Goal: Communication & Community: Connect with others

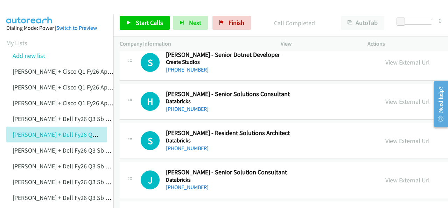
scroll to position [2486, 0]
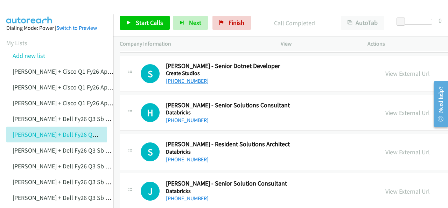
click at [181, 77] on link "[PHONE_NUMBER]" at bounding box center [187, 80] width 43 height 7
click at [34, 8] on img at bounding box center [29, 12] width 53 height 25
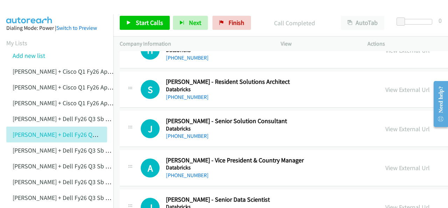
scroll to position [2556, 0]
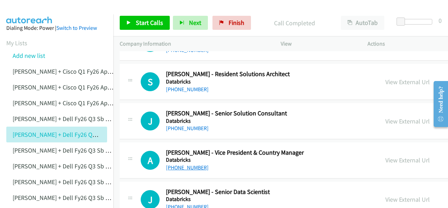
click at [182, 164] on link "[PHONE_NUMBER]" at bounding box center [187, 167] width 43 height 7
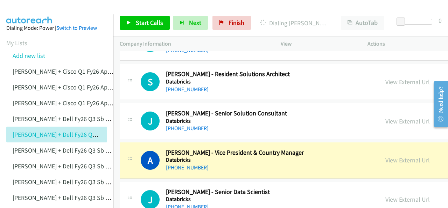
click at [43, 11] on img at bounding box center [29, 12] width 53 height 25
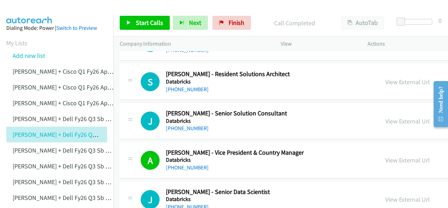
click at [35, 9] on img at bounding box center [29, 12] width 53 height 25
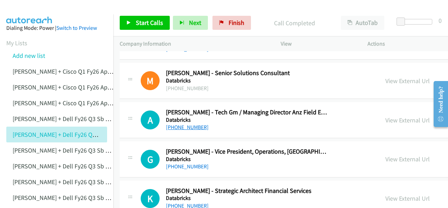
scroll to position [2766, 0]
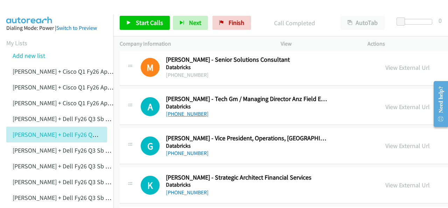
click at [178, 110] on link "[PHONE_NUMBER]" at bounding box center [187, 113] width 43 height 7
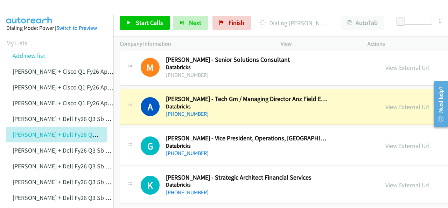
click at [29, 7] on img at bounding box center [29, 12] width 53 height 25
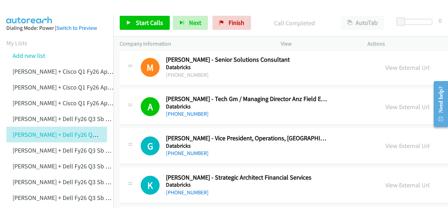
click at [25, 12] on img at bounding box center [29, 12] width 53 height 25
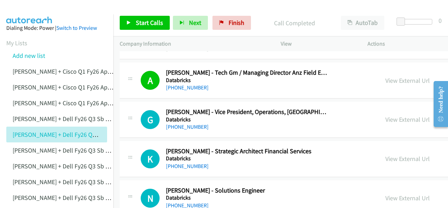
scroll to position [2801, 0]
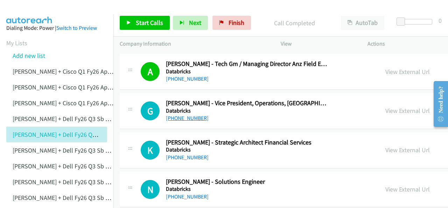
click at [177, 114] on link "[PHONE_NUMBER]" at bounding box center [187, 117] width 43 height 7
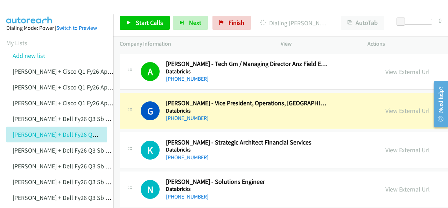
click at [22, 9] on img at bounding box center [29, 12] width 53 height 25
drag, startPoint x: 29, startPoint y: 7, endPoint x: 133, endPoint y: 34, distance: 107.1
click at [29, 7] on img at bounding box center [29, 12] width 53 height 25
click at [32, 8] on img at bounding box center [29, 12] width 53 height 25
click at [385, 106] on link "View External Url" at bounding box center [407, 110] width 44 height 8
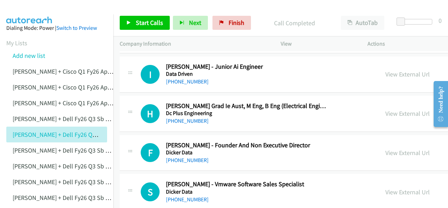
scroll to position [3081, 0]
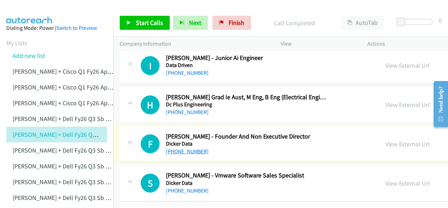
click at [174, 148] on link "[PHONE_NUMBER]" at bounding box center [187, 151] width 43 height 7
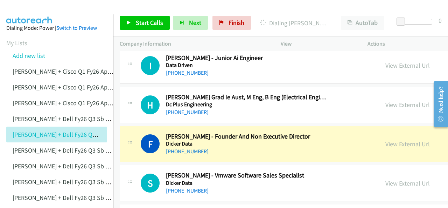
click at [27, 10] on img at bounding box center [29, 12] width 53 height 25
click at [30, 6] on img at bounding box center [29, 12] width 53 height 25
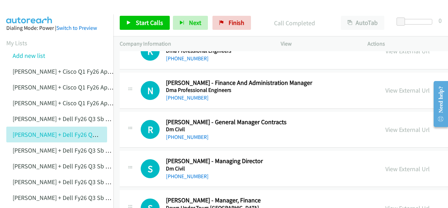
scroll to position [3326, 0]
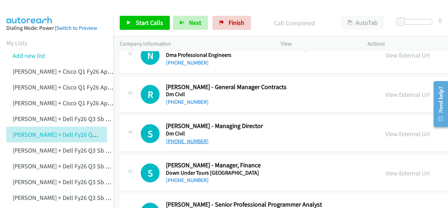
click at [178, 138] on link "[PHONE_NUMBER]" at bounding box center [187, 141] width 43 height 7
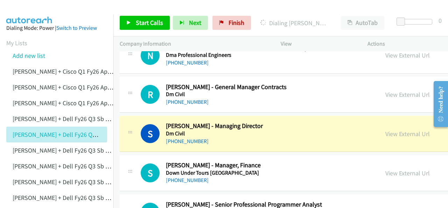
scroll to position [3361, 0]
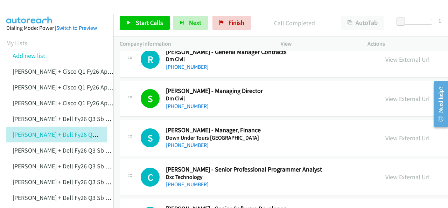
click at [34, 8] on img at bounding box center [29, 12] width 53 height 25
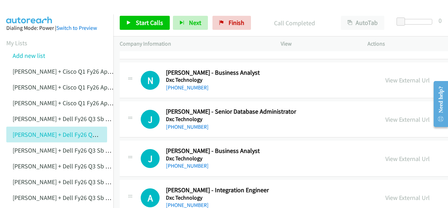
scroll to position [3571, 0]
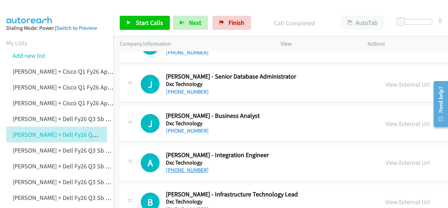
click at [179, 166] on link "[PHONE_NUMBER]" at bounding box center [187, 169] width 43 height 7
click at [28, 10] on img at bounding box center [29, 12] width 53 height 25
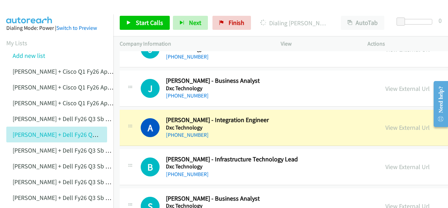
scroll to position [3641, 0]
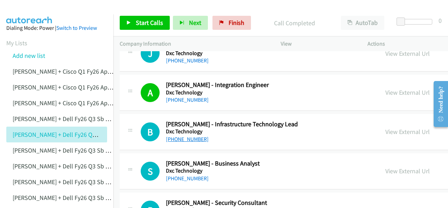
click at [181, 135] on link "[PHONE_NUMBER]" at bounding box center [187, 138] width 43 height 7
click at [31, 7] on img at bounding box center [29, 12] width 53 height 25
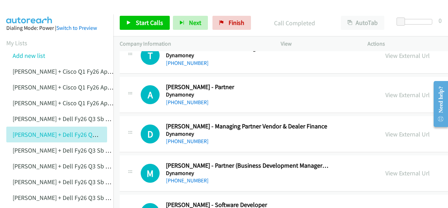
scroll to position [4026, 0]
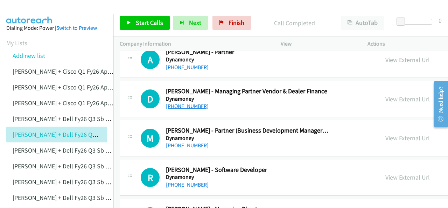
click at [184, 103] on link "[PHONE_NUMBER]" at bounding box center [187, 106] width 43 height 7
drag, startPoint x: 32, startPoint y: 10, endPoint x: 52, endPoint y: 13, distance: 20.8
click at [32, 10] on img at bounding box center [29, 12] width 53 height 25
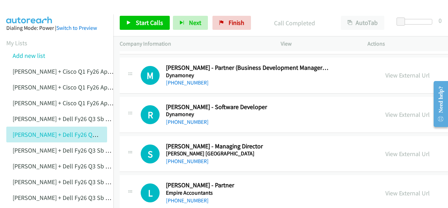
scroll to position [4096, 0]
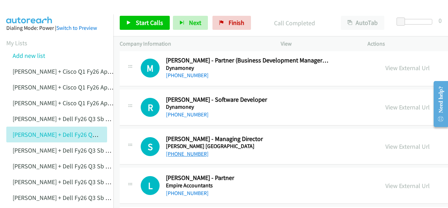
click at [187, 150] on link "[PHONE_NUMBER]" at bounding box center [187, 153] width 43 height 7
drag, startPoint x: 35, startPoint y: 9, endPoint x: 97, endPoint y: 30, distance: 66.1
click at [35, 9] on img at bounding box center [29, 12] width 53 height 25
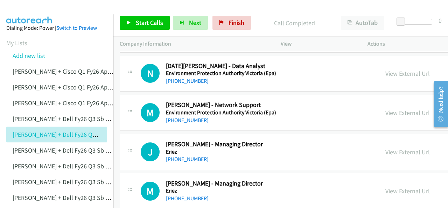
scroll to position [4411, 0]
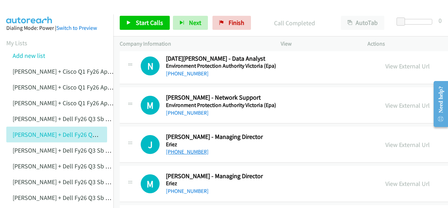
click at [180, 148] on link "[PHONE_NUMBER]" at bounding box center [187, 151] width 43 height 7
click at [20, 8] on img at bounding box center [29, 12] width 53 height 25
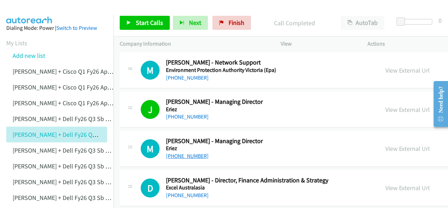
click at [181, 152] on link "[PHONE_NUMBER]" at bounding box center [187, 155] width 43 height 7
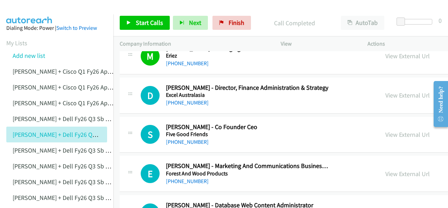
scroll to position [4551, 0]
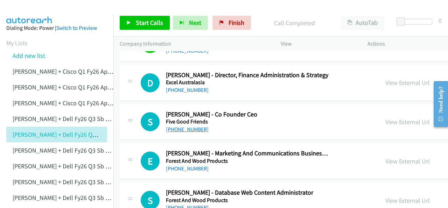
click at [185, 126] on link "[PHONE_NUMBER]" at bounding box center [187, 129] width 43 height 7
click at [29, 12] on img at bounding box center [29, 12] width 53 height 25
click at [13, 13] on img at bounding box center [29, 12] width 53 height 25
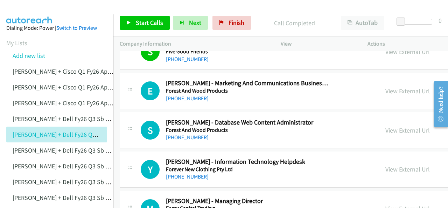
scroll to position [4656, 0]
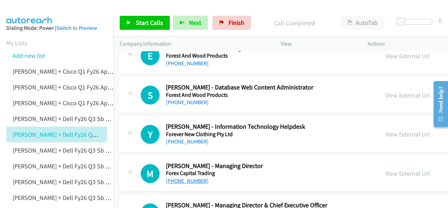
click at [185, 177] on link "[PHONE_NUMBER]" at bounding box center [187, 180] width 43 height 7
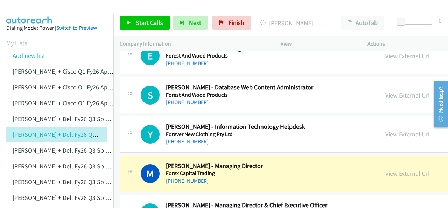
click at [17, 11] on img at bounding box center [29, 12] width 53 height 25
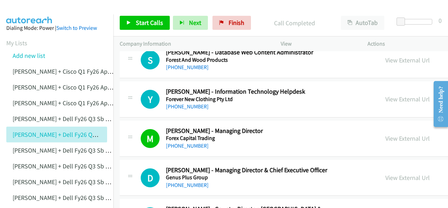
scroll to position [4726, 0]
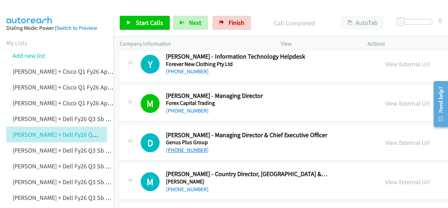
click at [185, 146] on link "[PHONE_NUMBER]" at bounding box center [187, 149] width 43 height 7
click at [23, 9] on img at bounding box center [29, 12] width 53 height 25
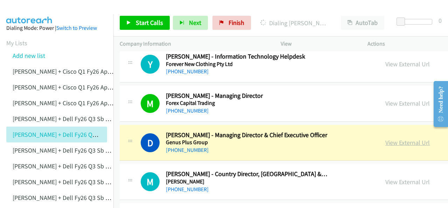
click at [385, 138] on link "View External Url" at bounding box center [407, 142] width 44 height 8
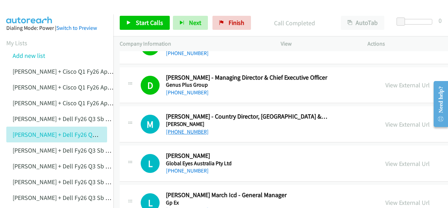
scroll to position [4796, 0]
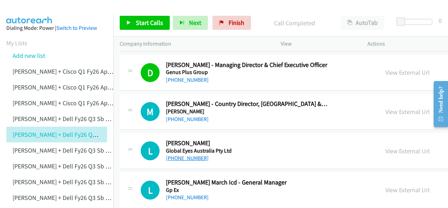
click at [181, 154] on link "[PHONE_NUMBER]" at bounding box center [187, 157] width 43 height 7
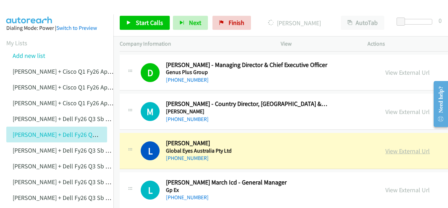
click at [385, 147] on link "View External Url" at bounding box center [407, 151] width 44 height 8
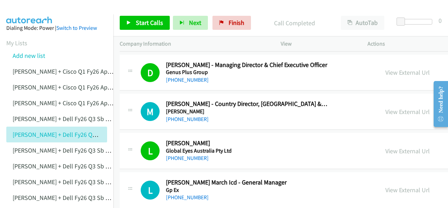
click at [24, 12] on img at bounding box center [29, 12] width 53 height 25
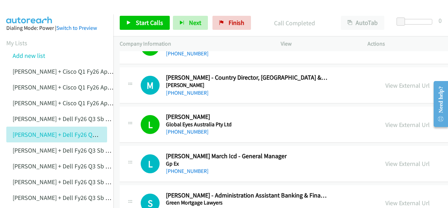
scroll to position [4831, 0]
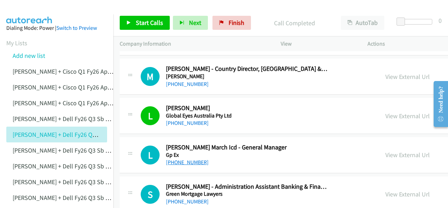
click at [177, 159] on link "[PHONE_NUMBER]" at bounding box center [187, 162] width 43 height 7
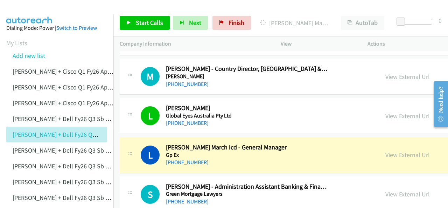
drag, startPoint x: 18, startPoint y: 12, endPoint x: 90, endPoint y: 9, distance: 72.5
click at [18, 12] on img at bounding box center [29, 12] width 53 height 25
click at [385, 151] on link "View External Url" at bounding box center [407, 155] width 44 height 8
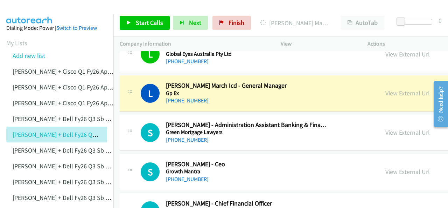
scroll to position [4901, 0]
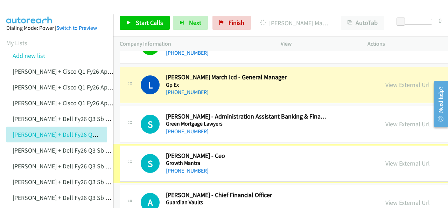
click at [178, 167] on link "[PHONE_NUMBER]" at bounding box center [187, 170] width 43 height 7
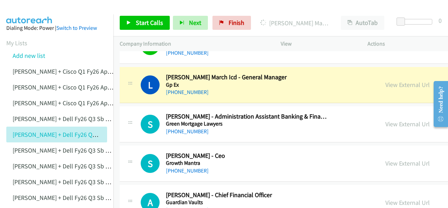
click at [14, 6] on img at bounding box center [29, 12] width 53 height 25
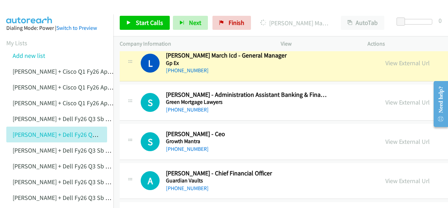
scroll to position [4936, 0]
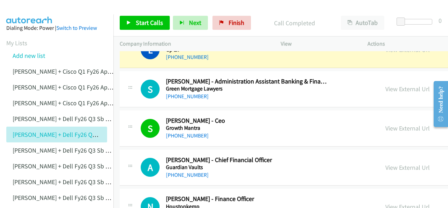
click at [33, 13] on img at bounding box center [29, 12] width 53 height 25
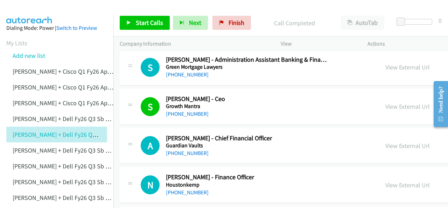
scroll to position [4971, 0]
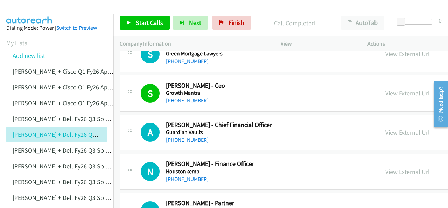
click at [189, 136] on link "[PHONE_NUMBER]" at bounding box center [187, 139] width 43 height 7
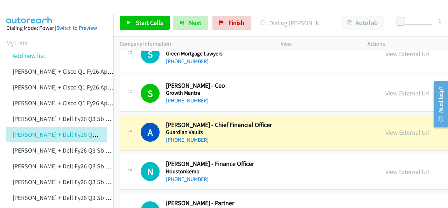
drag, startPoint x: 29, startPoint y: 13, endPoint x: 47, endPoint y: 13, distance: 17.2
click at [30, 13] on img at bounding box center [29, 12] width 53 height 25
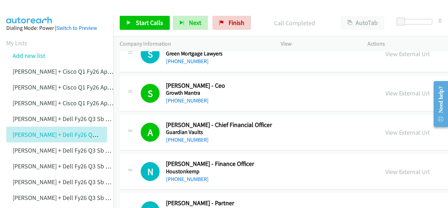
scroll to position [5006, 0]
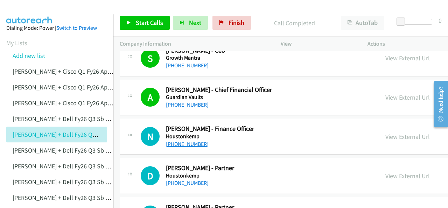
click at [180, 140] on link "[PHONE_NUMBER]" at bounding box center [187, 143] width 43 height 7
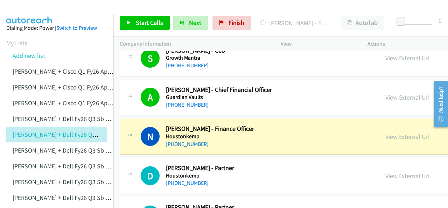
click at [24, 13] on img at bounding box center [29, 12] width 53 height 25
click at [29, 11] on img at bounding box center [29, 12] width 53 height 25
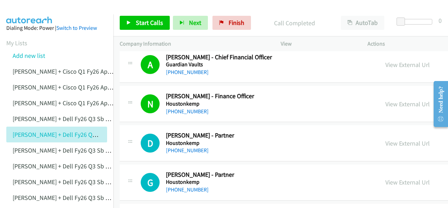
scroll to position [5041, 0]
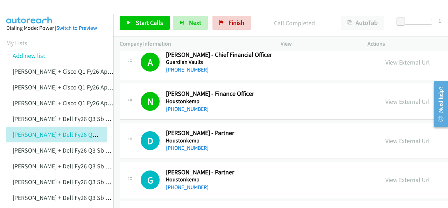
click at [31, 12] on img at bounding box center [29, 12] width 53 height 25
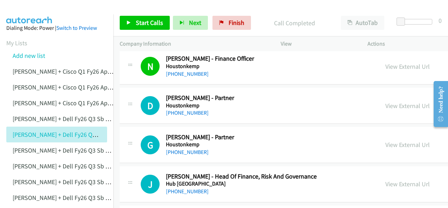
scroll to position [5111, 0]
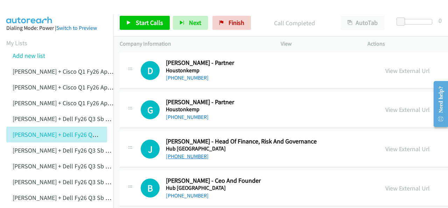
click at [182, 153] on link "[PHONE_NUMBER]" at bounding box center [187, 156] width 43 height 7
click at [20, 9] on img at bounding box center [29, 12] width 53 height 25
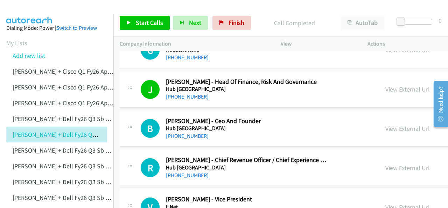
scroll to position [5181, 0]
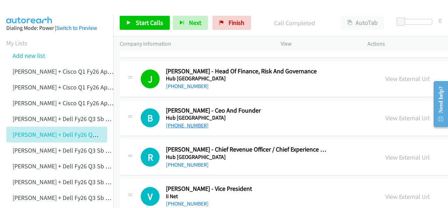
click at [181, 122] on link "[PHONE_NUMBER]" at bounding box center [187, 125] width 43 height 7
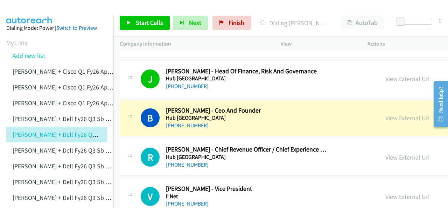
click at [31, 11] on img at bounding box center [29, 12] width 53 height 25
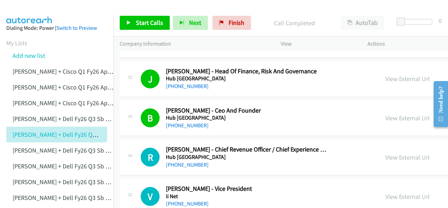
click at [31, 5] on main "Start Calls Pause Next Finish Call Completed AutoTab AutoTab 0 Company Informat…" at bounding box center [224, 16] width 448 height 33
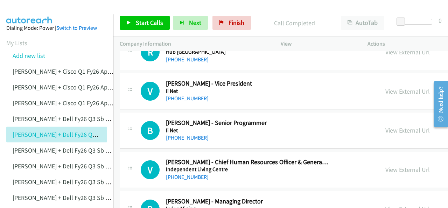
scroll to position [5251, 0]
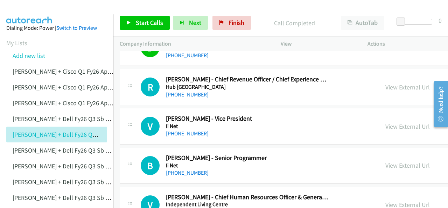
click at [187, 130] on link "[PHONE_NUMBER]" at bounding box center [187, 133] width 43 height 7
click at [32, 11] on img at bounding box center [29, 12] width 53 height 25
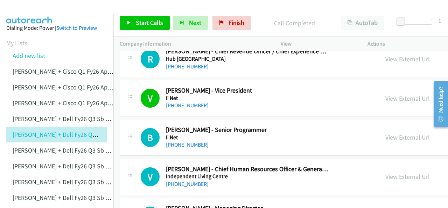
scroll to position [5286, 0]
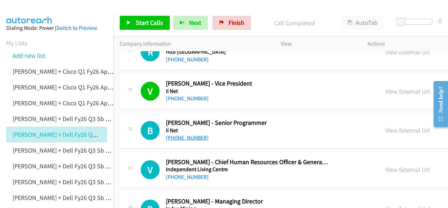
click at [178, 134] on link "[PHONE_NUMBER]" at bounding box center [187, 137] width 43 height 7
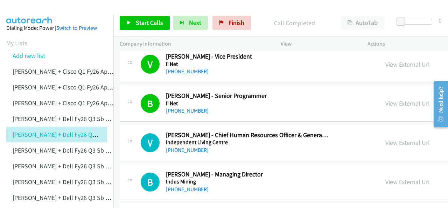
scroll to position [5356, 0]
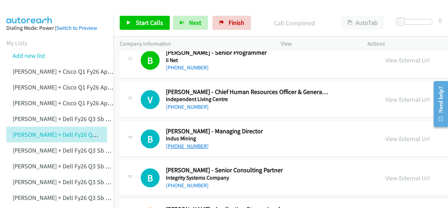
click at [175, 142] on link "[PHONE_NUMBER]" at bounding box center [187, 145] width 43 height 7
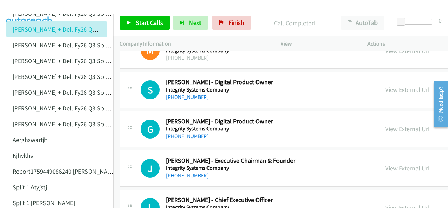
scroll to position [5531, 0]
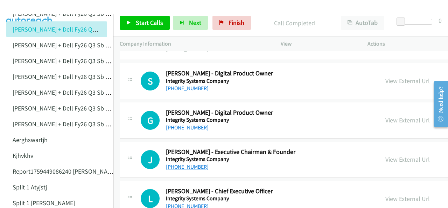
click at [179, 163] on link "[PHONE_NUMBER]" at bounding box center [187, 166] width 43 height 7
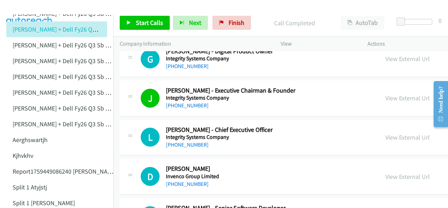
scroll to position [5601, 0]
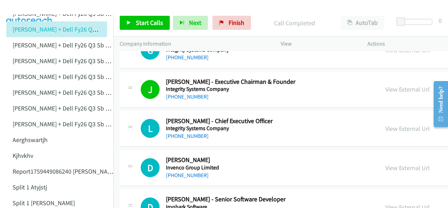
click at [265, 78] on h2 "[PERSON_NAME] - Executive Chairman & Founder" at bounding box center [247, 82] width 162 height 8
click at [181, 172] on link "[PHONE_NUMBER]" at bounding box center [187, 175] width 43 height 7
click at [34, 10] on img at bounding box center [29, 12] width 53 height 25
click at [179, 132] on link "[PHONE_NUMBER]" at bounding box center [187, 135] width 43 height 7
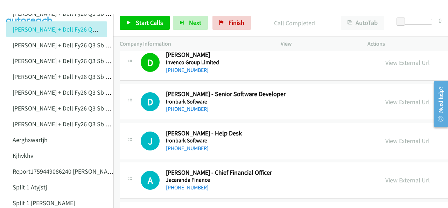
scroll to position [5741, 0]
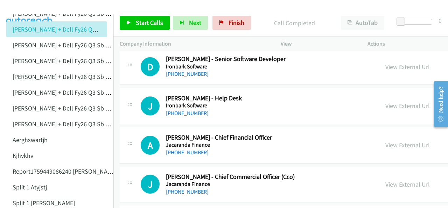
click at [179, 149] on link "[PHONE_NUMBER]" at bounding box center [187, 152] width 43 height 7
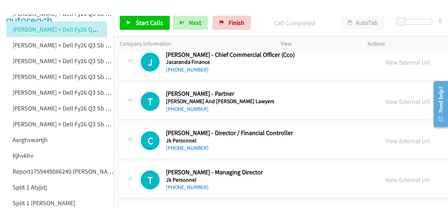
scroll to position [5881, 0]
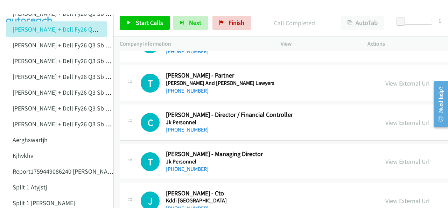
click at [183, 126] on link "[PHONE_NUMBER]" at bounding box center [187, 129] width 43 height 7
click at [15, 6] on img at bounding box center [29, 12] width 53 height 25
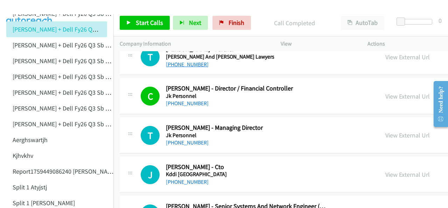
scroll to position [5916, 0]
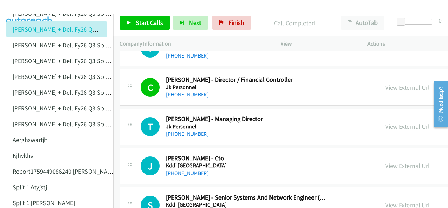
click at [186, 130] on link "[PHONE_NUMBER]" at bounding box center [187, 133] width 43 height 7
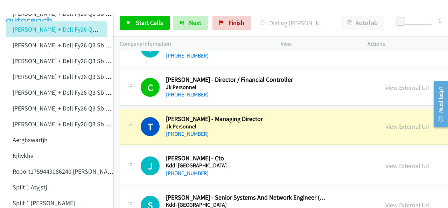
click at [37, 5] on img at bounding box center [29, 12] width 53 height 25
click at [385, 122] on link "View External Url" at bounding box center [407, 126] width 44 height 8
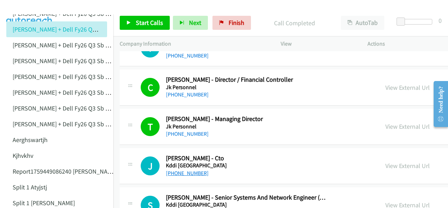
click at [177, 169] on link "[PHONE_NUMBER]" at bounding box center [187, 172] width 43 height 7
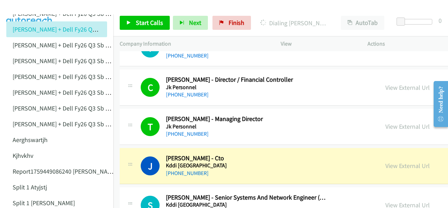
click at [23, 6] on img at bounding box center [29, 12] width 53 height 25
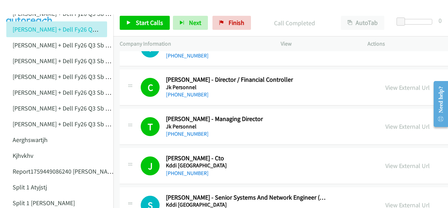
scroll to position [5986, 0]
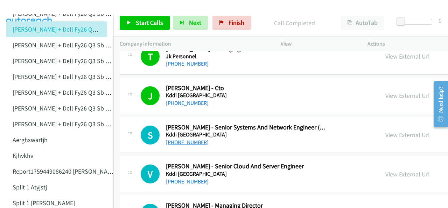
click at [183, 139] on link "[PHONE_NUMBER]" at bounding box center [187, 142] width 43 height 7
click at [20, 8] on img at bounding box center [29, 12] width 53 height 25
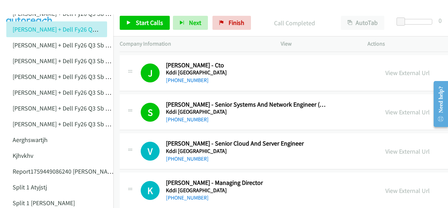
scroll to position [6021, 0]
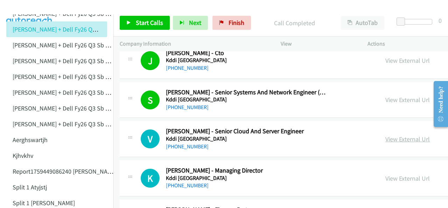
click at [385, 135] on link "View External Url" at bounding box center [407, 139] width 44 height 8
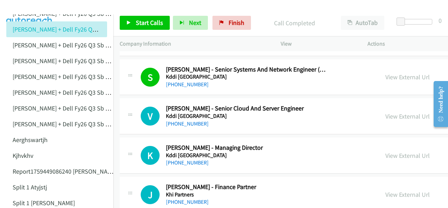
scroll to position [6056, 0]
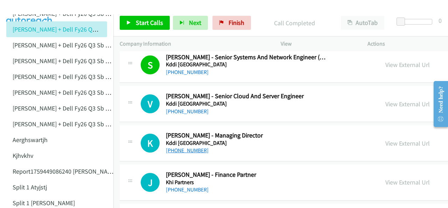
click at [179, 147] on link "[PHONE_NUMBER]" at bounding box center [187, 150] width 43 height 7
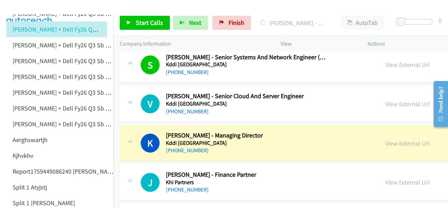
click at [22, 9] on img at bounding box center [29, 12] width 53 height 25
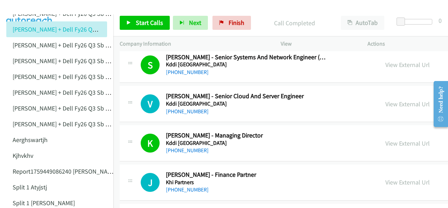
click at [32, 8] on img at bounding box center [29, 12] width 53 height 25
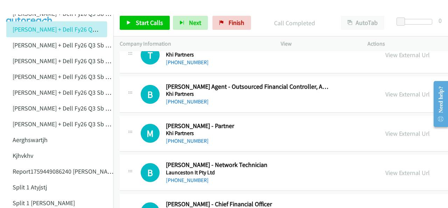
scroll to position [6231, 0]
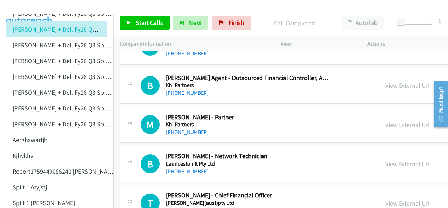
click at [186, 168] on link "[PHONE_NUMBER]" at bounding box center [187, 171] width 43 height 7
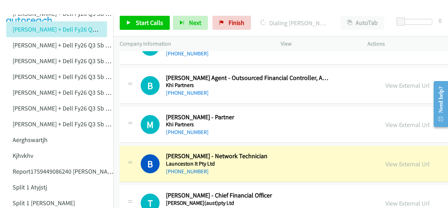
click at [34, 6] on img at bounding box center [29, 12] width 53 height 25
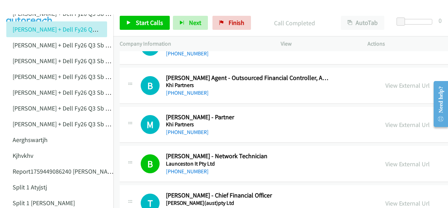
click at [29, 7] on img at bounding box center [29, 12] width 53 height 25
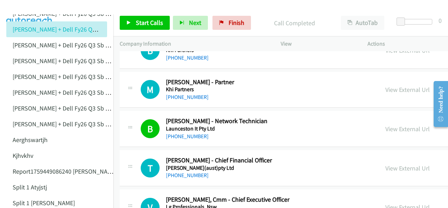
scroll to position [6301, 0]
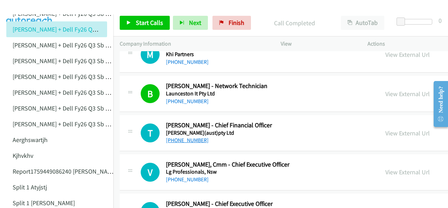
click at [180, 137] on link "[PHONE_NUMBER]" at bounding box center [187, 140] width 43 height 7
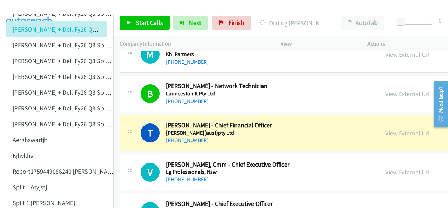
drag, startPoint x: 34, startPoint y: 7, endPoint x: 36, endPoint y: 1, distance: 6.3
click at [34, 7] on img at bounding box center [29, 12] width 53 height 25
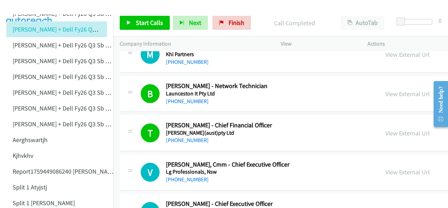
click at [27, 8] on img at bounding box center [29, 12] width 53 height 25
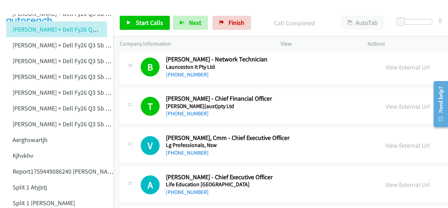
scroll to position [6336, 0]
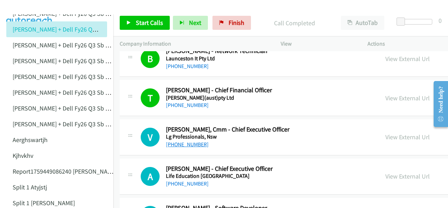
click at [180, 141] on link "[PHONE_NUMBER]" at bounding box center [187, 144] width 43 height 7
click at [26, 6] on img at bounding box center [29, 12] width 53 height 25
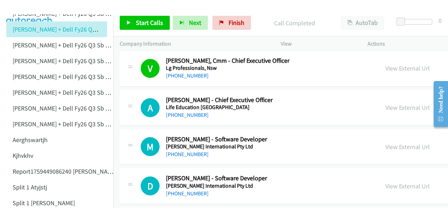
scroll to position [6406, 0]
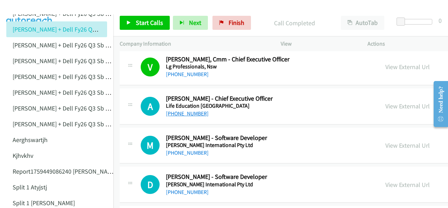
click at [181, 110] on link "[PHONE_NUMBER]" at bounding box center [187, 113] width 43 height 7
click at [29, 5] on img at bounding box center [29, 12] width 53 height 25
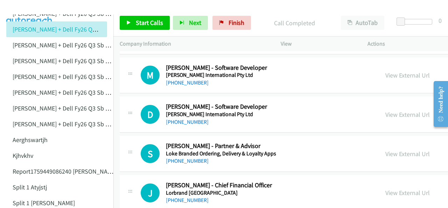
scroll to position [6511, 0]
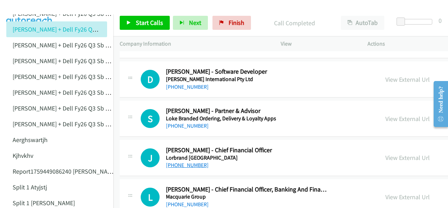
click at [181, 161] on link "[PHONE_NUMBER]" at bounding box center [187, 164] width 43 height 7
click at [30, 7] on img at bounding box center [29, 12] width 53 height 25
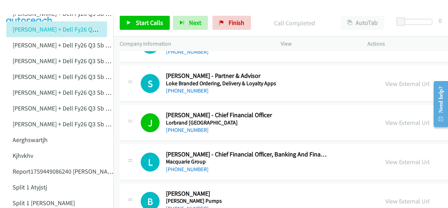
scroll to position [6581, 0]
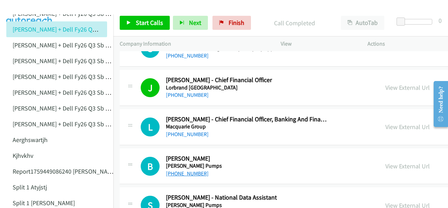
click at [186, 170] on link "[PHONE_NUMBER]" at bounding box center [187, 173] width 43 height 7
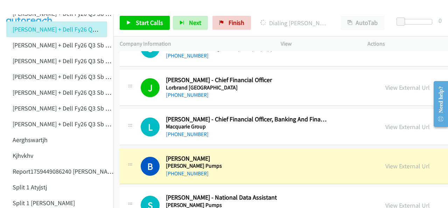
click at [30, 5] on img at bounding box center [29, 12] width 53 height 25
drag, startPoint x: 22, startPoint y: 7, endPoint x: 26, endPoint y: 7, distance: 3.9
click at [22, 7] on img at bounding box center [29, 12] width 53 height 25
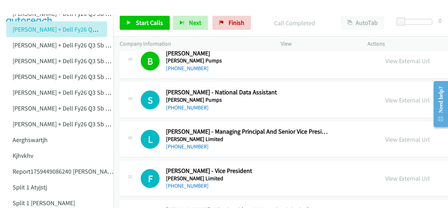
scroll to position [6721, 0]
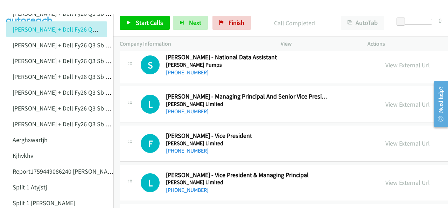
click at [187, 147] on link "[PHONE_NUMBER]" at bounding box center [187, 150] width 43 height 7
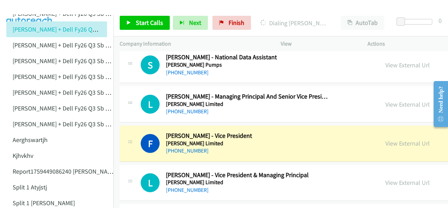
click at [27, 5] on img at bounding box center [29, 12] width 53 height 25
click at [41, 8] on img at bounding box center [29, 12] width 53 height 25
click at [33, 6] on img at bounding box center [29, 12] width 53 height 25
click at [33, 5] on img at bounding box center [29, 12] width 53 height 25
click at [385, 139] on link "View External Url" at bounding box center [407, 143] width 44 height 8
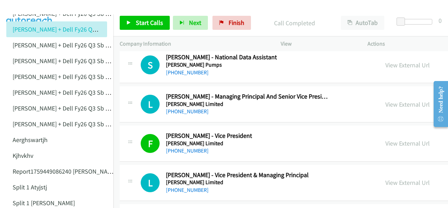
scroll to position [6756, 0]
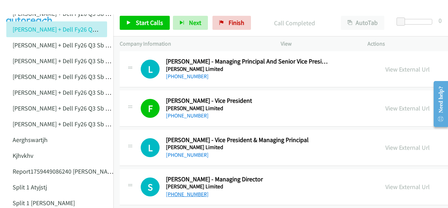
click at [187, 190] on link "[PHONE_NUMBER]" at bounding box center [187, 193] width 43 height 7
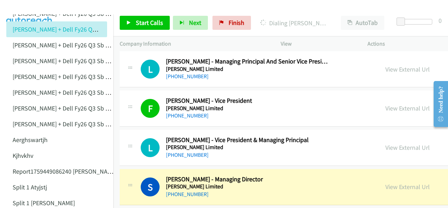
click at [22, 6] on img at bounding box center [29, 12] width 53 height 25
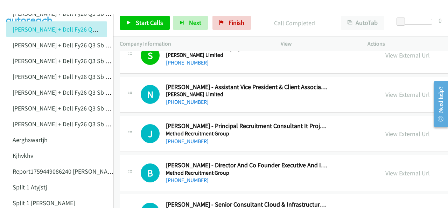
scroll to position [6897, 0]
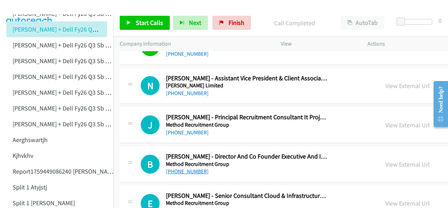
click at [187, 168] on link "[PHONE_NUMBER]" at bounding box center [187, 171] width 43 height 7
click at [33, 9] on img at bounding box center [29, 12] width 53 height 25
click at [97, 9] on div at bounding box center [221, 13] width 442 height 27
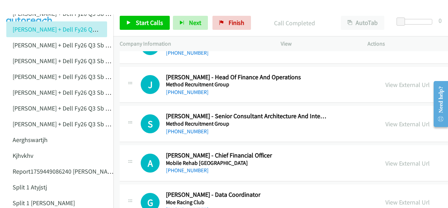
scroll to position [7107, 0]
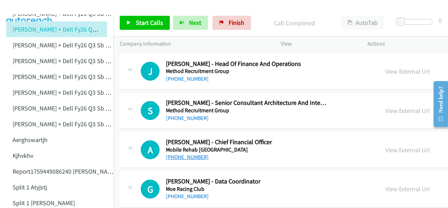
click at [182, 153] on link "[PHONE_NUMBER]" at bounding box center [187, 156] width 43 height 7
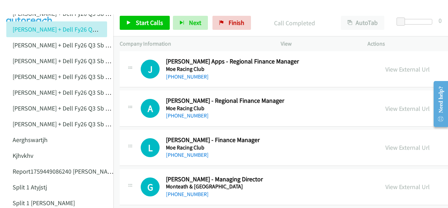
scroll to position [7352, 0]
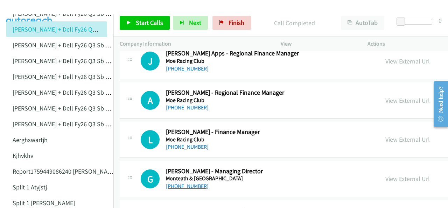
click at [183, 182] on link "[PHONE_NUMBER]" at bounding box center [187, 185] width 43 height 7
click at [40, 9] on img at bounding box center [29, 12] width 53 height 25
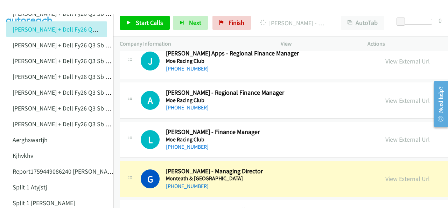
scroll to position [7387, 0]
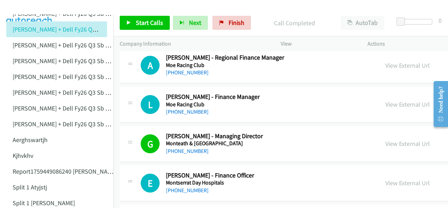
click at [21, 7] on img at bounding box center [29, 12] width 53 height 25
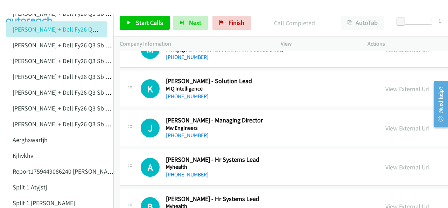
scroll to position [7562, 0]
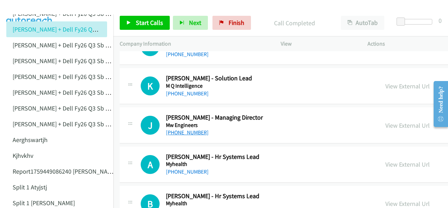
click at [176, 129] on link "[PHONE_NUMBER]" at bounding box center [187, 132] width 43 height 7
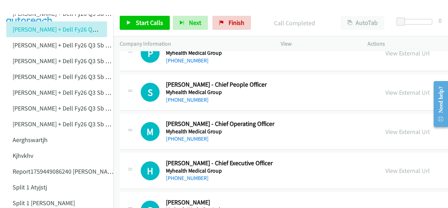
scroll to position [7982, 0]
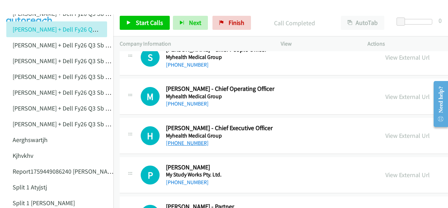
click at [177, 139] on link "[PHONE_NUMBER]" at bounding box center [187, 142] width 43 height 7
click at [33, 8] on img at bounding box center [29, 12] width 53 height 25
click at [29, 9] on img at bounding box center [29, 12] width 53 height 25
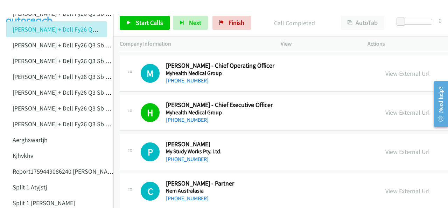
scroll to position [8017, 0]
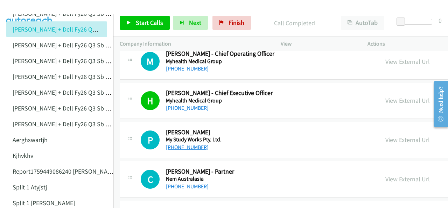
click at [182, 144] on link "[PHONE_NUMBER]" at bounding box center [187, 147] width 43 height 7
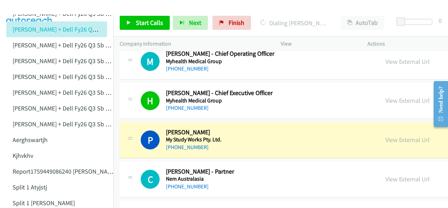
click at [39, 12] on img at bounding box center [29, 12] width 53 height 25
click at [385, 135] on link "View External Url" at bounding box center [407, 139] width 44 height 8
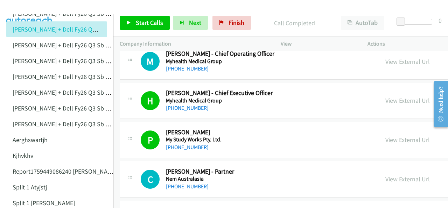
click at [180, 183] on link "[PHONE_NUMBER]" at bounding box center [187, 186] width 43 height 7
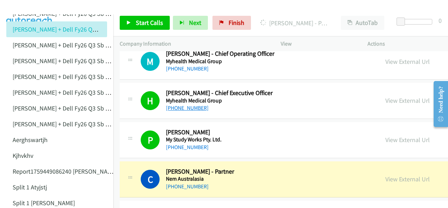
scroll to position [8052, 0]
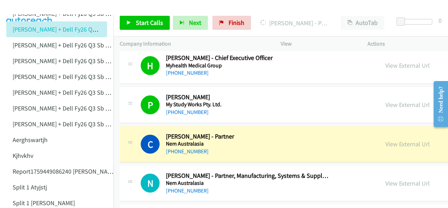
click at [28, 7] on img at bounding box center [29, 12] width 53 height 25
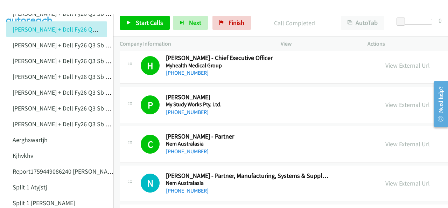
click at [190, 187] on link "[PHONE_NUMBER]" at bounding box center [187, 190] width 43 height 7
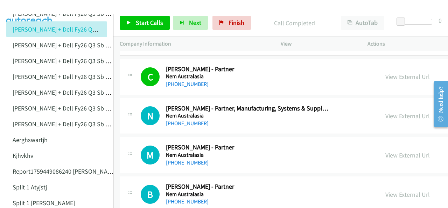
scroll to position [8122, 0]
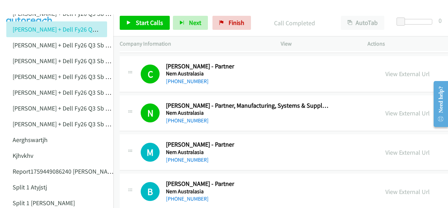
click at [34, 8] on img at bounding box center [29, 12] width 53 height 25
click at [182, 156] on link "[PHONE_NUMBER]" at bounding box center [187, 159] width 43 height 7
click at [31, 6] on img at bounding box center [29, 12] width 53 height 25
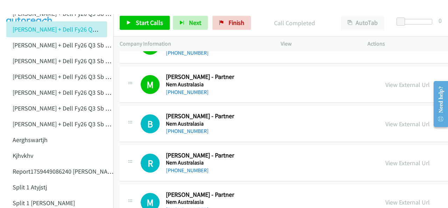
scroll to position [8192, 0]
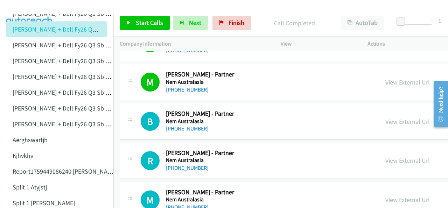
click at [180, 125] on link "[PHONE_NUMBER]" at bounding box center [187, 128] width 43 height 7
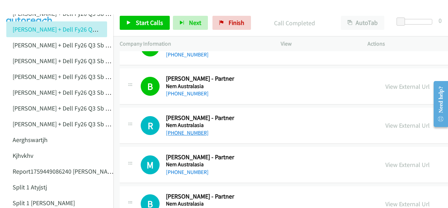
click at [184, 129] on link "[PHONE_NUMBER]" at bounding box center [187, 132] width 43 height 7
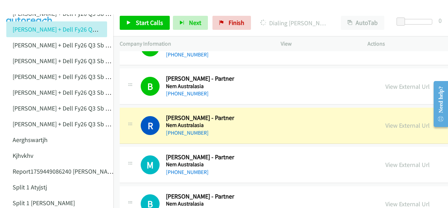
click at [34, 7] on img at bounding box center [29, 12] width 53 height 25
click at [39, 5] on img at bounding box center [29, 12] width 53 height 25
click at [385, 121] on link "View External Url" at bounding box center [407, 125] width 44 height 8
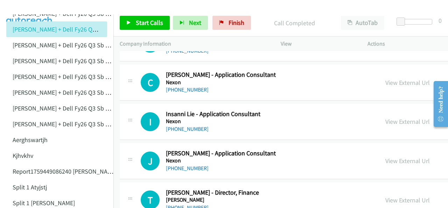
scroll to position [8892, 0]
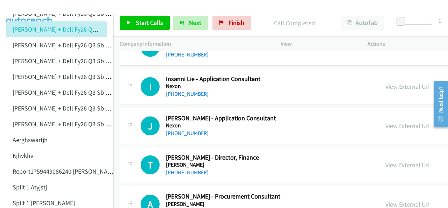
click at [186, 169] on link "[PHONE_NUMBER]" at bounding box center [187, 172] width 43 height 7
click at [41, 7] on img at bounding box center [29, 12] width 53 height 25
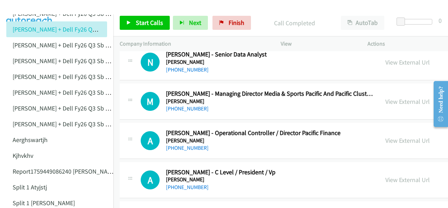
scroll to position [9242, 0]
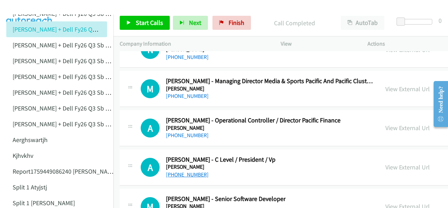
click at [171, 171] on link "[PHONE_NUMBER]" at bounding box center [187, 174] width 43 height 7
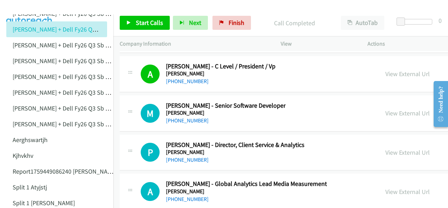
scroll to position [9347, 0]
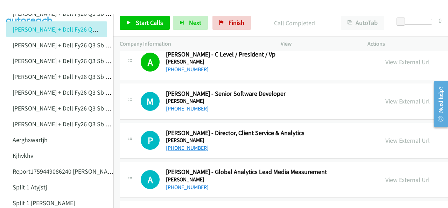
click at [188, 144] on link "[PHONE_NUMBER]" at bounding box center [187, 147] width 43 height 7
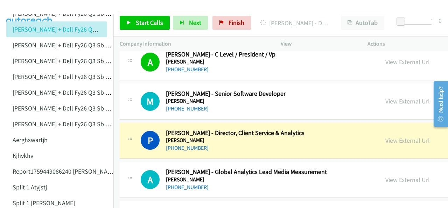
click at [22, 7] on img at bounding box center [29, 12] width 53 height 25
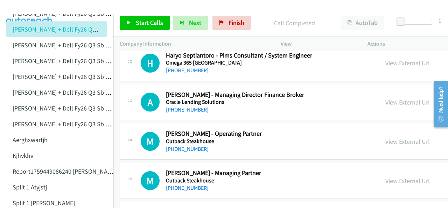
scroll to position [9592, 0]
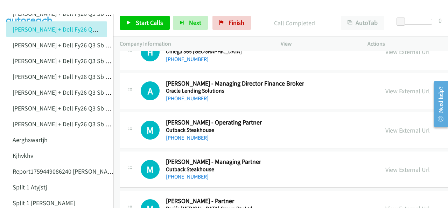
click at [191, 173] on link "[PHONE_NUMBER]" at bounding box center [187, 176] width 43 height 7
click at [23, 5] on img at bounding box center [29, 12] width 53 height 25
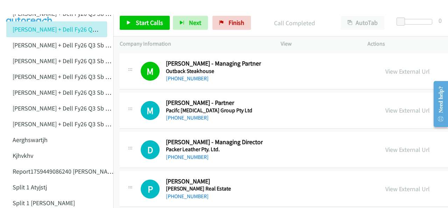
scroll to position [9697, 0]
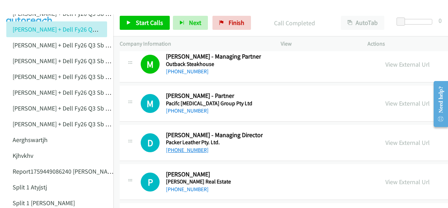
click at [179, 146] on link "[PHONE_NUMBER]" at bounding box center [187, 149] width 43 height 7
click at [18, 6] on img at bounding box center [29, 12] width 53 height 25
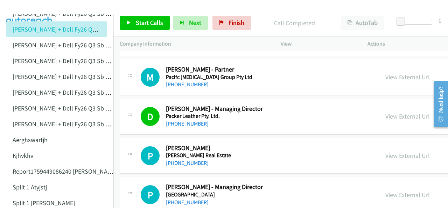
scroll to position [9732, 0]
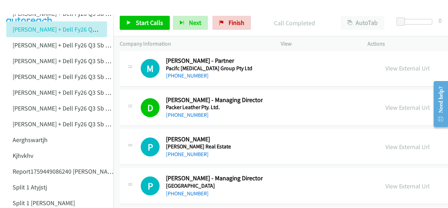
click at [179, 150] on div "[PHONE_NUMBER]" at bounding box center [198, 154] width 65 height 8
click at [179, 151] on link "[PHONE_NUMBER]" at bounding box center [187, 154] width 43 height 7
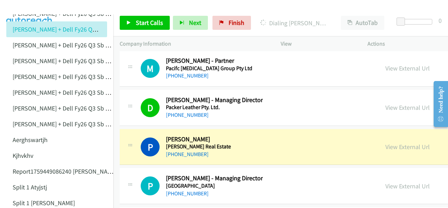
click at [29, 10] on img at bounding box center [29, 12] width 53 height 25
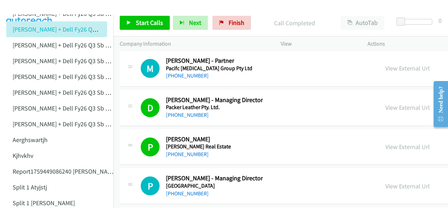
click at [31, 7] on img at bounding box center [29, 12] width 53 height 25
click at [33, 7] on img at bounding box center [29, 12] width 53 height 25
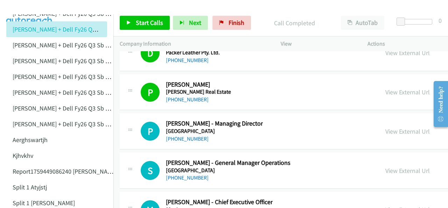
scroll to position [9802, 0]
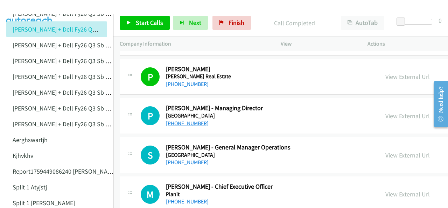
click at [183, 120] on link "[PHONE_NUMBER]" at bounding box center [187, 123] width 43 height 7
click at [28, 7] on img at bounding box center [29, 12] width 53 height 25
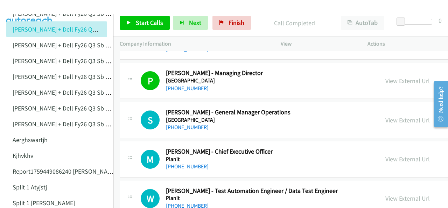
click at [170, 163] on link "[PHONE_NUMBER]" at bounding box center [187, 166] width 43 height 7
click at [28, 7] on img at bounding box center [29, 12] width 53 height 25
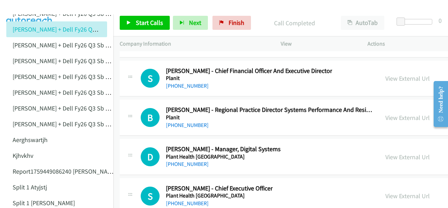
scroll to position [10047, 0]
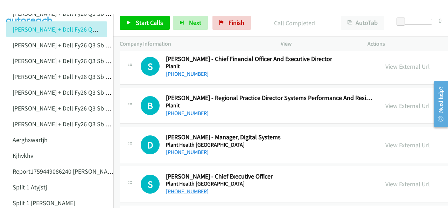
click at [185, 188] on link "[PHONE_NUMBER]" at bounding box center [187, 191] width 43 height 7
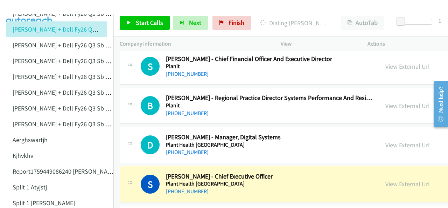
click at [36, 8] on img at bounding box center [29, 12] width 53 height 25
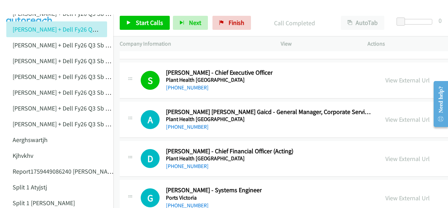
scroll to position [10222, 0]
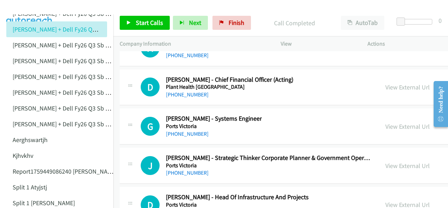
click at [182, 207] on link "[PHONE_NUMBER]" at bounding box center [187, 211] width 43 height 7
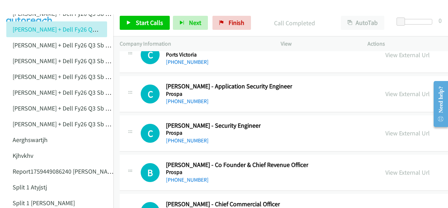
scroll to position [10537, 0]
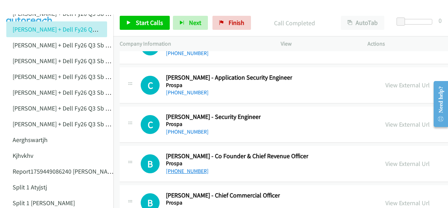
click at [186, 167] on link "[PHONE_NUMBER]" at bounding box center [187, 170] width 43 height 7
click at [20, 6] on img at bounding box center [29, 12] width 53 height 25
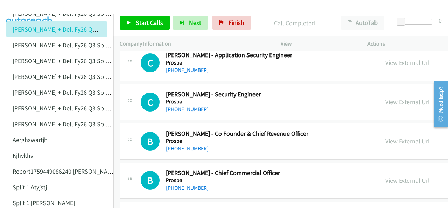
scroll to position [10572, 0]
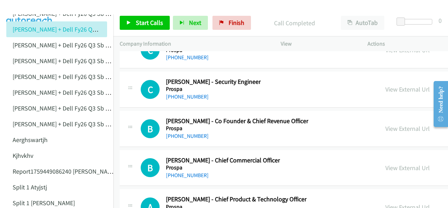
click at [25, 12] on img at bounding box center [29, 12] width 53 height 25
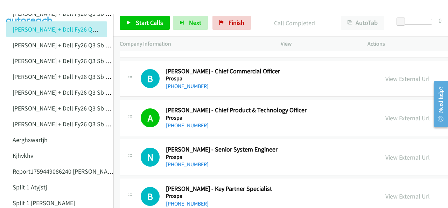
scroll to position [10677, 0]
